Goal: Task Accomplishment & Management: Complete application form

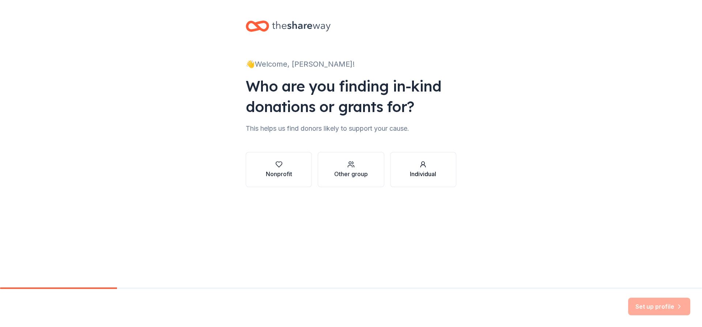
click at [417, 170] on div "Individual" at bounding box center [423, 173] width 26 height 9
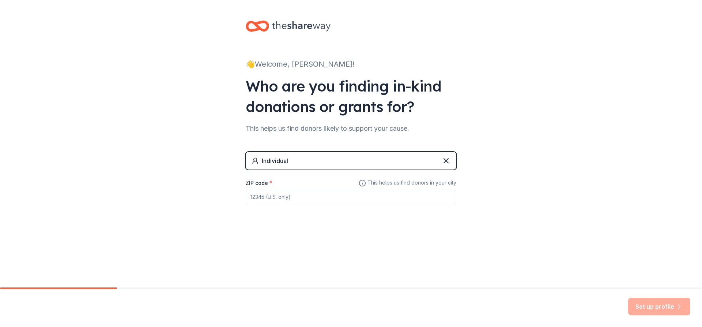
click at [336, 197] on input "ZIP code *" at bounding box center [351, 196] width 211 height 15
type input "06484"
click at [655, 308] on button "Set up profile" at bounding box center [659, 306] width 62 height 18
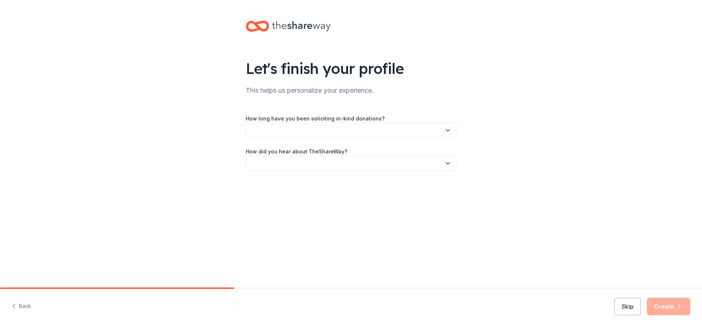
click at [453, 129] on button "button" at bounding box center [351, 129] width 211 height 15
click at [409, 152] on div "This is my first time!" at bounding box center [351, 150] width 207 height 15
click at [452, 162] on button "button" at bounding box center [351, 162] width 211 height 15
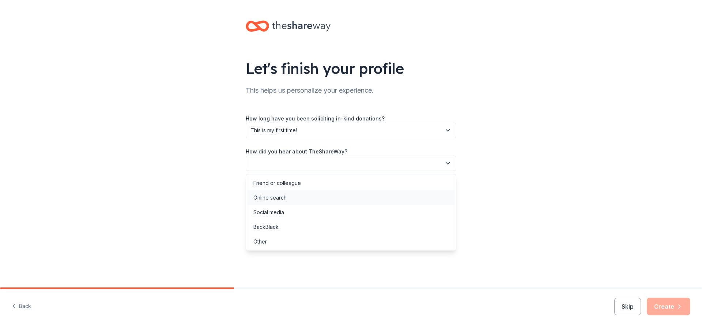
click at [427, 195] on div "Online search" at bounding box center [351, 197] width 207 height 15
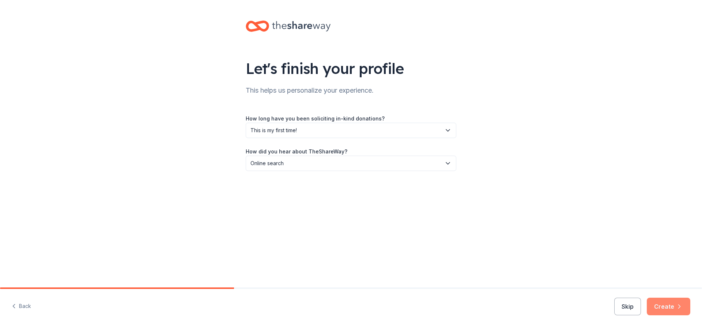
click at [676, 308] on icon "button" at bounding box center [679, 305] width 7 height 7
